Goal: Task Accomplishment & Management: Use online tool/utility

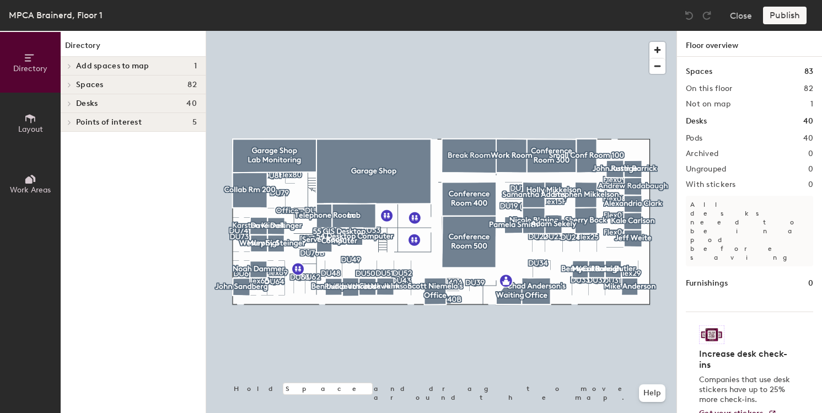
click at [739, 101] on div "Not on map 1" at bounding box center [749, 104] width 127 height 9
click at [809, 102] on div "Not on map 1" at bounding box center [749, 104] width 127 height 9
click at [811, 103] on h2 "1" at bounding box center [811, 104] width 3 height 9
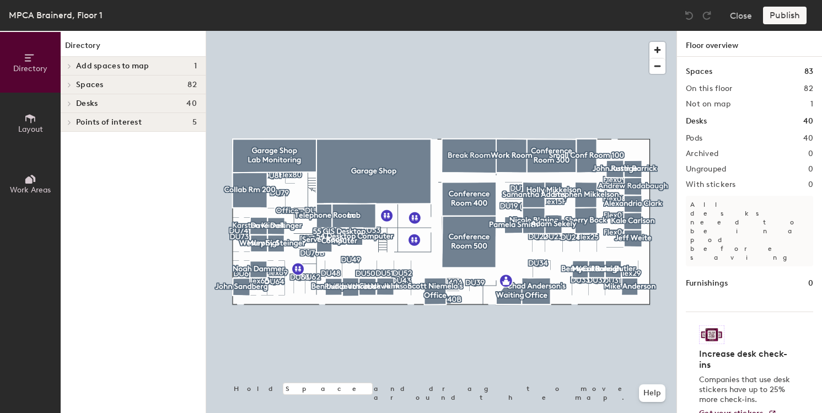
click at [738, 277] on div "Furnishings 0" at bounding box center [749, 283] width 127 height 12
click at [73, 67] on span at bounding box center [68, 66] width 9 height 6
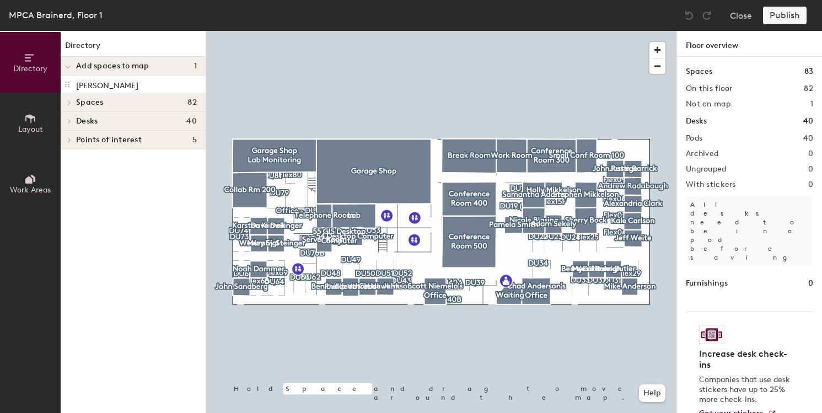
click at [66, 101] on span at bounding box center [68, 103] width 9 height 6
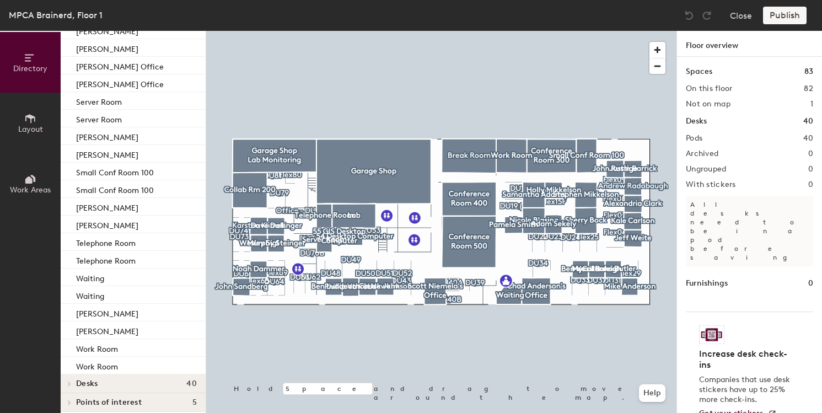
scroll to position [1192, 0]
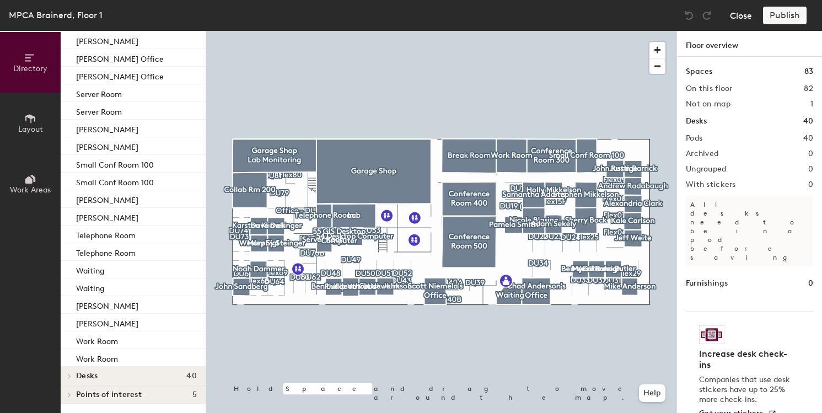
click at [732, 20] on button "Close" at bounding box center [741, 16] width 22 height 18
